Goal: Transaction & Acquisition: Subscribe to service/newsletter

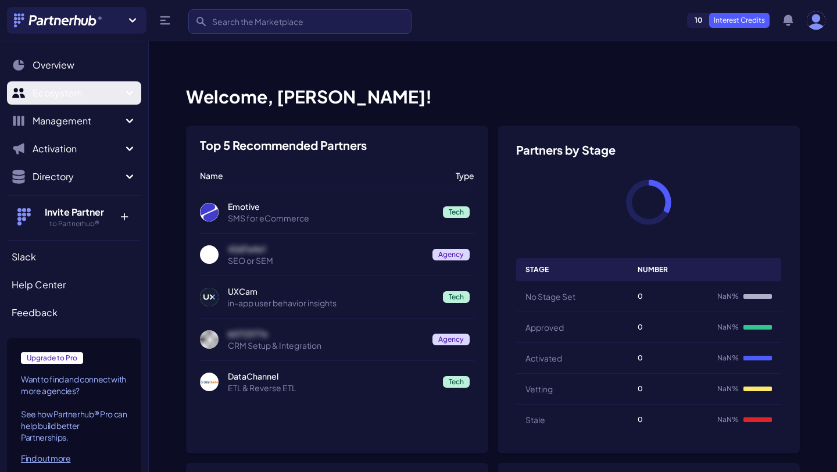
click at [133, 92] on icon "Sidebar" at bounding box center [129, 93] width 7 height 4
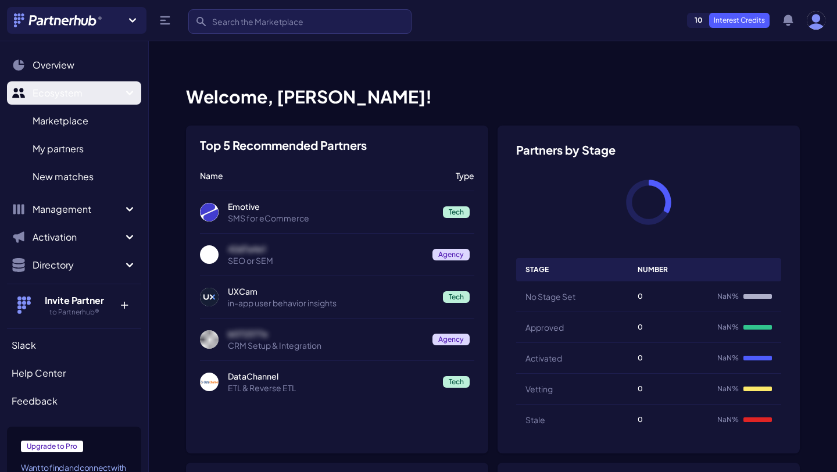
click at [133, 92] on icon "Sidebar" at bounding box center [129, 93] width 7 height 4
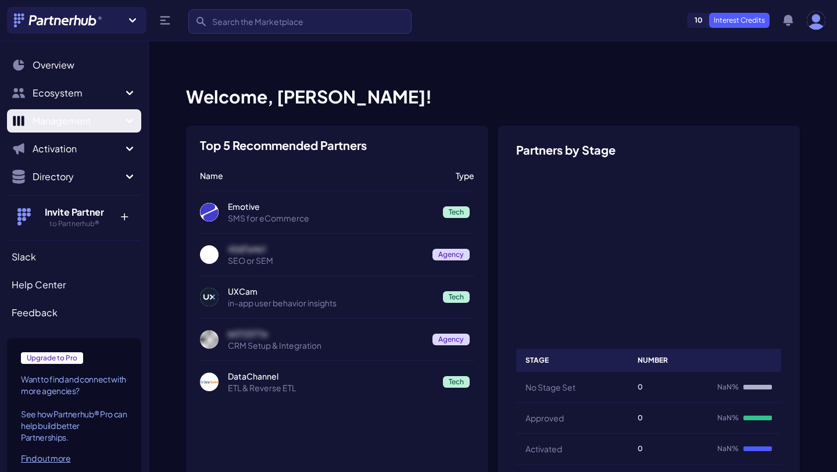
click at [128, 121] on icon "Sidebar" at bounding box center [129, 121] width 7 height 4
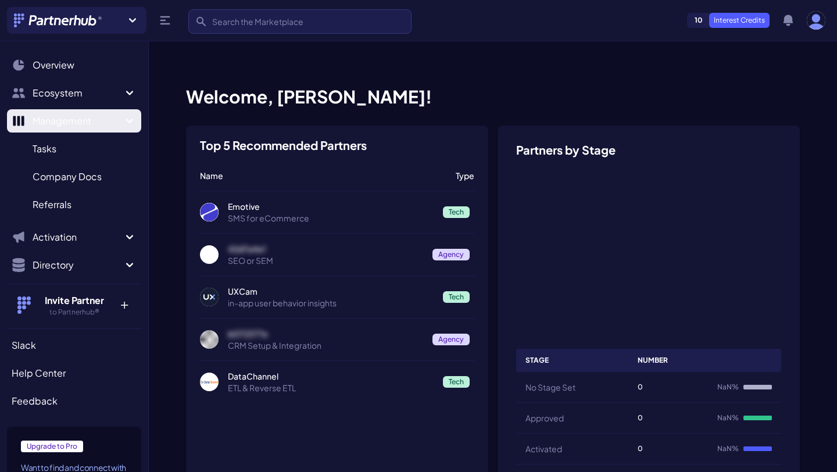
click at [128, 121] on icon "Sidebar" at bounding box center [129, 121] width 7 height 4
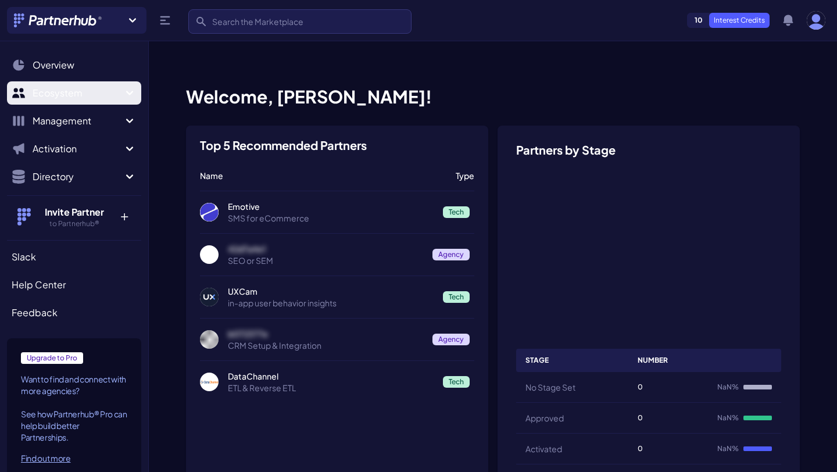
click at [127, 91] on icon "Sidebar" at bounding box center [130, 93] width 14 height 14
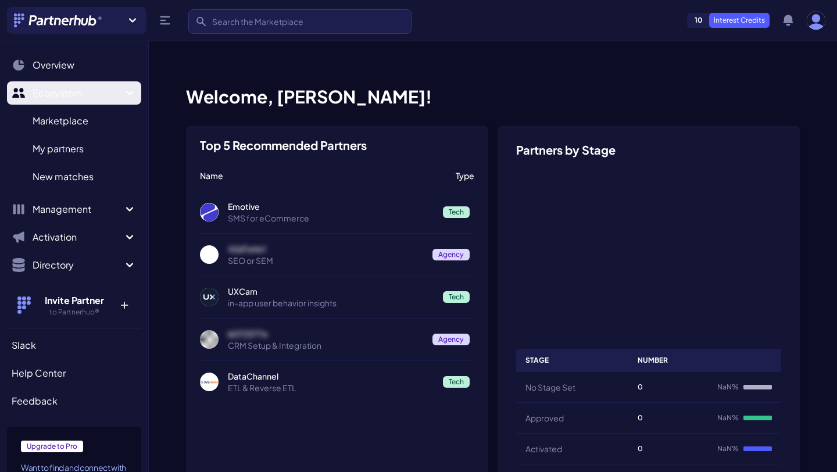
click at [127, 91] on icon "Sidebar" at bounding box center [130, 93] width 14 height 14
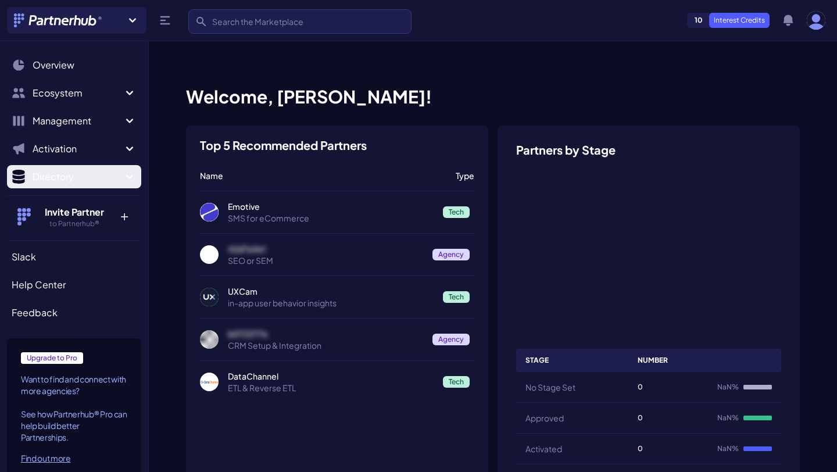
click at [129, 172] on icon "Sidebar" at bounding box center [130, 177] width 14 height 14
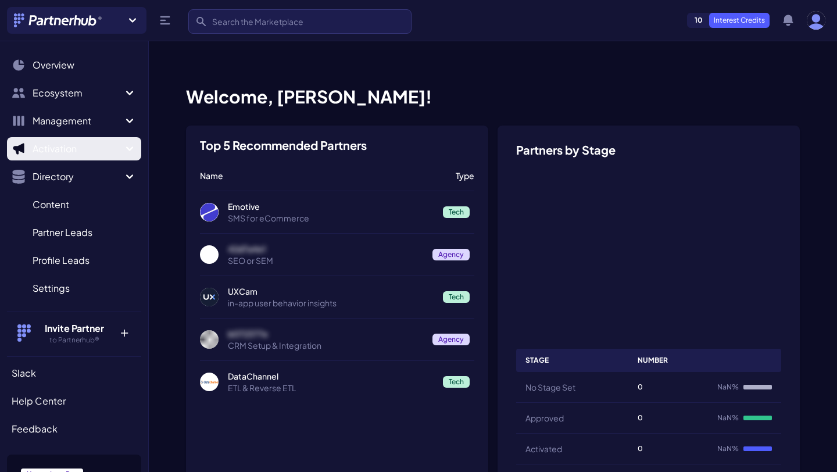
click at [130, 148] on icon "Sidebar" at bounding box center [129, 149] width 7 height 4
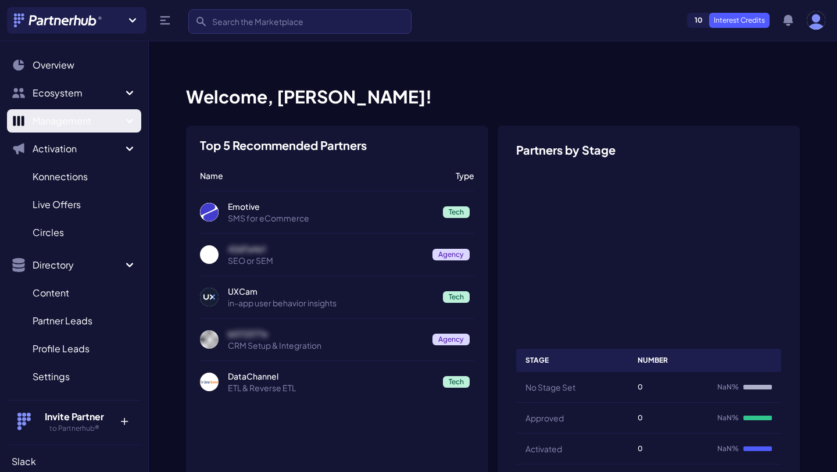
click at [130, 123] on icon "Sidebar" at bounding box center [130, 121] width 14 height 14
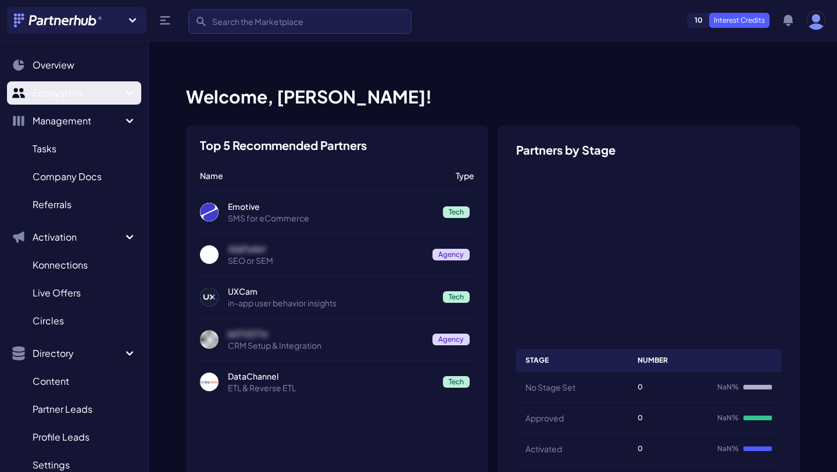
click at [126, 93] on icon "Sidebar" at bounding box center [130, 93] width 14 height 14
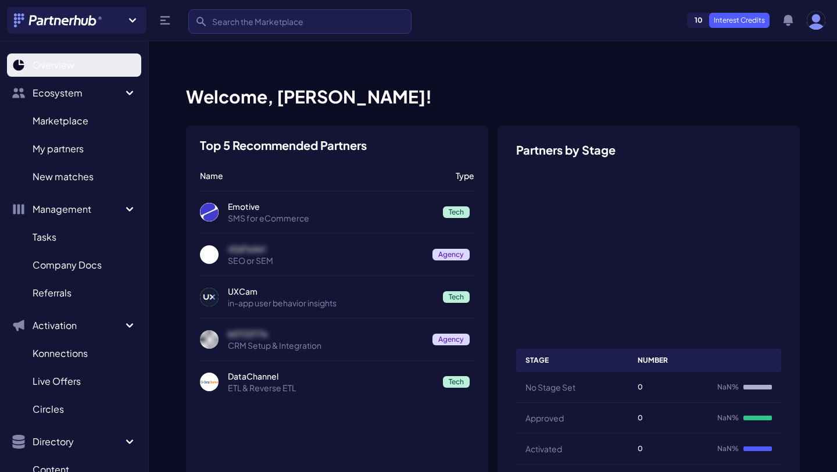
click at [41, 62] on span "Overview" at bounding box center [54, 65] width 42 height 14
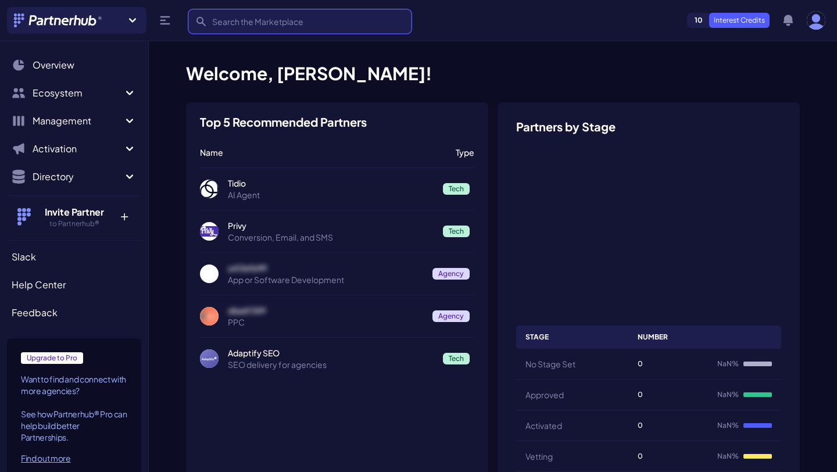
click at [251, 19] on input "Search" at bounding box center [299, 21] width 223 height 24
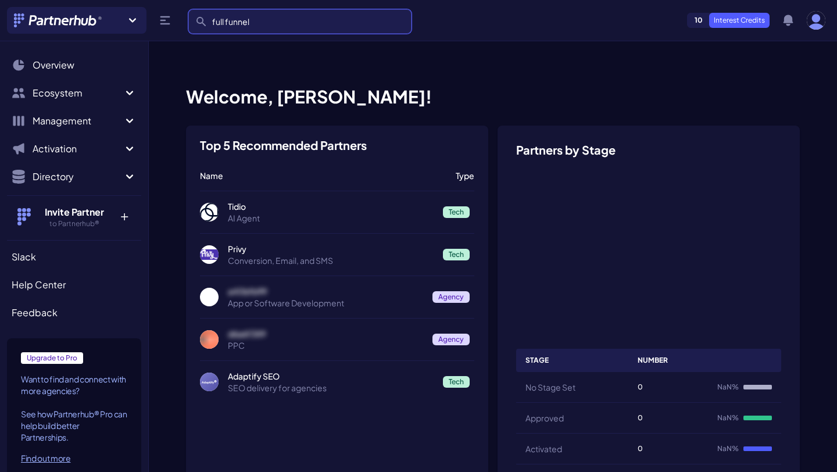
type input "full funnel"
click button "submit" at bounding box center [0, 0] width 0 height 0
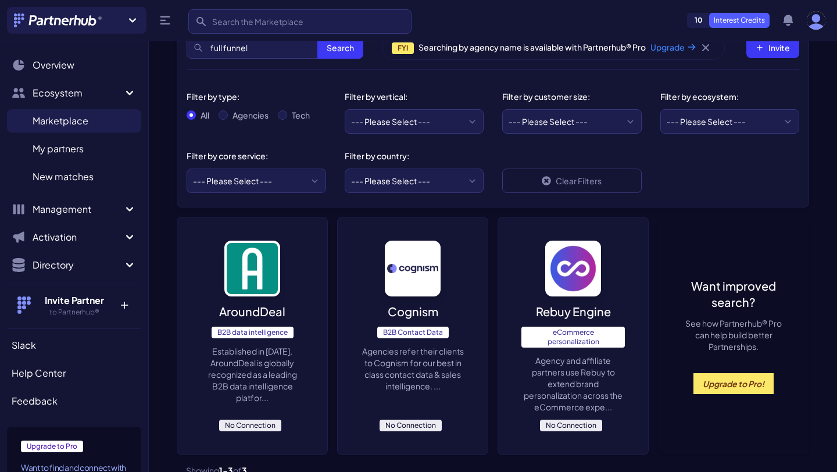
scroll to position [199, 0]
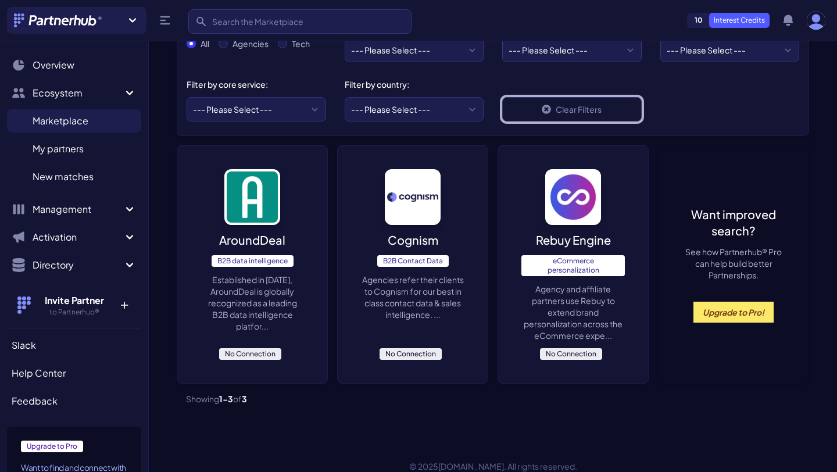
click at [547, 105] on icon at bounding box center [546, 109] width 9 height 9
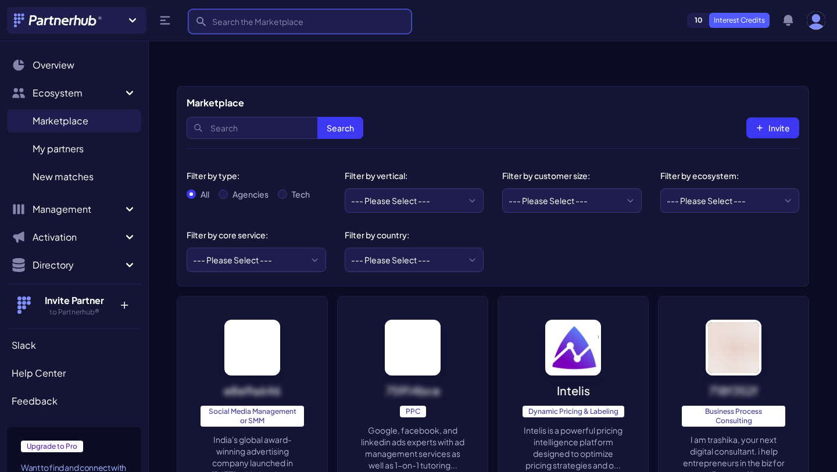
click at [236, 24] on input "Search" at bounding box center [299, 21] width 223 height 24
type input "full funnel"
click at [249, 406] on span "Social Media Management or SMM" at bounding box center [253, 416] width 104 height 21
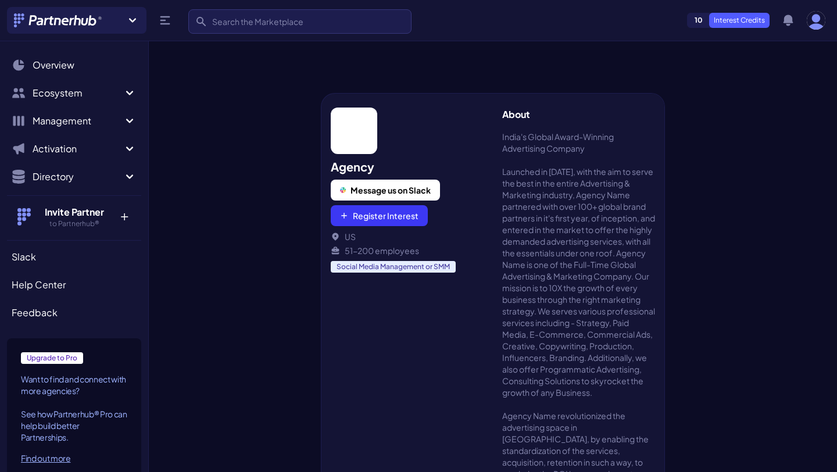
click at [65, 359] on span "Upgrade to Pro" at bounding box center [52, 358] width 62 height 12
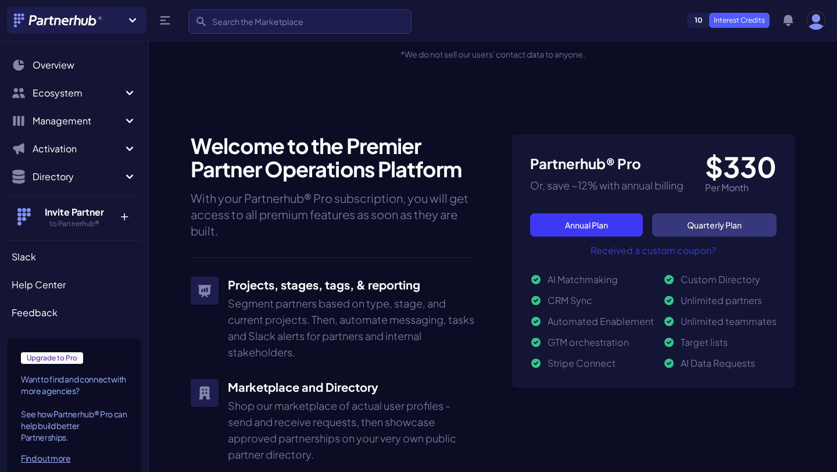
scroll to position [305, 0]
